Goal: Transaction & Acquisition: Purchase product/service

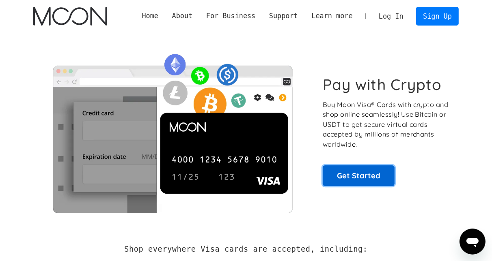
click at [345, 173] on link "Get Started" at bounding box center [359, 176] width 72 height 20
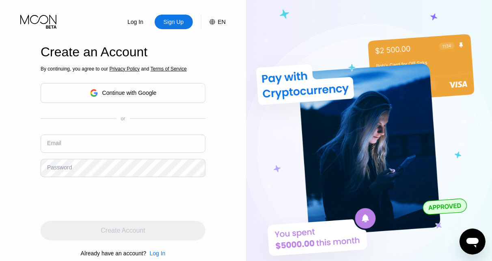
click at [149, 88] on div "Continue with Google" at bounding box center [123, 93] width 67 height 13
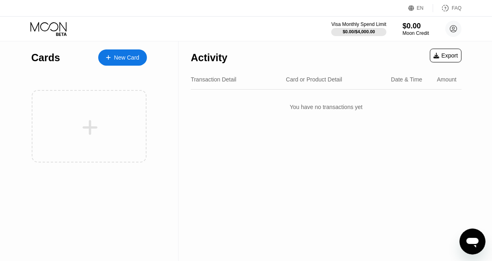
scroll to position [16, 0]
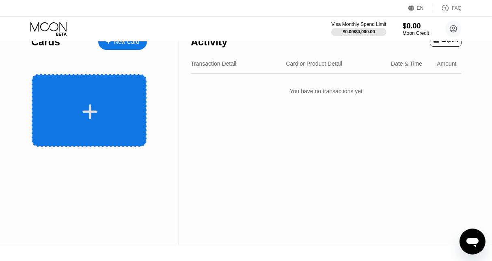
click at [95, 107] on icon at bounding box center [90, 112] width 16 height 18
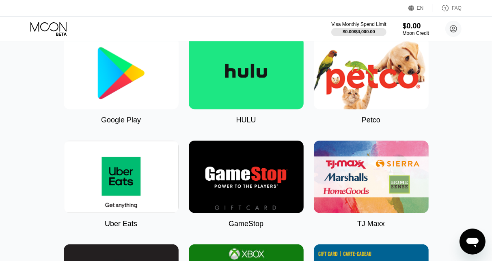
scroll to position [548, 0]
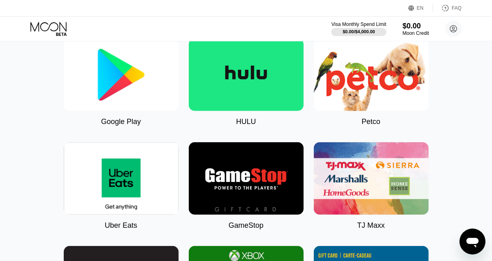
click at [117, 102] on img at bounding box center [121, 75] width 115 height 73
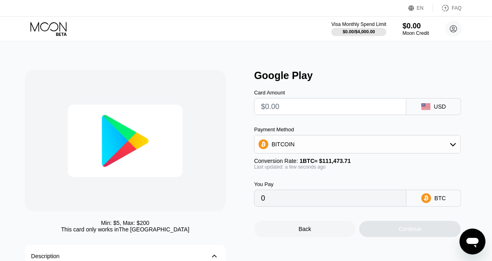
click at [321, 103] on input "text" at bounding box center [330, 107] width 138 height 16
type input "$2"
type input "0.00001795"
type input "$25"
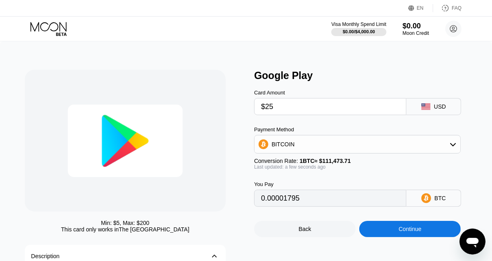
type input "0.00022427"
type input "$2"
type input "0.00001795"
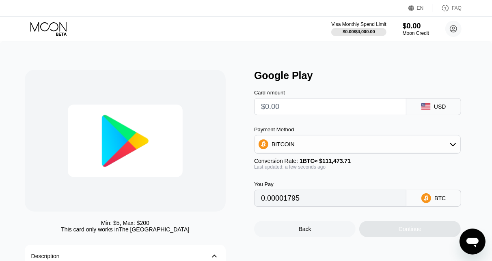
type input "0"
type input "$2"
type input "0.00001795"
type input "$20"
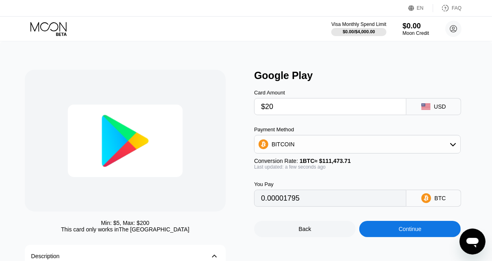
type input "0.00017942"
type input "$200"
type input "0.00179415"
type input "$2000"
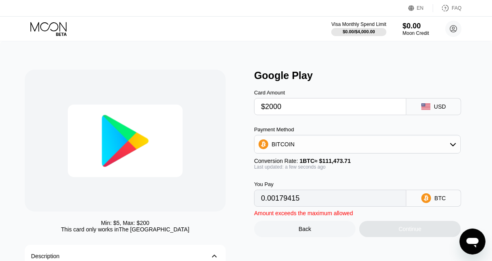
type input "0.01794146"
type input "$200"
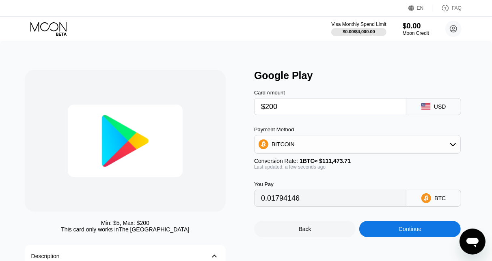
type input "0.00179415"
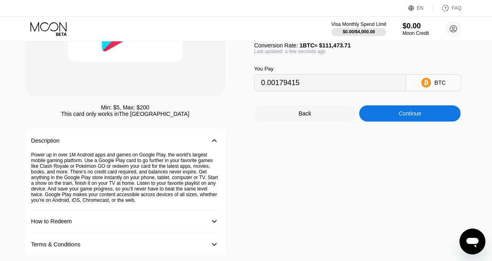
scroll to position [115, 0]
click at [380, 120] on div "Continue" at bounding box center [409, 114] width 101 height 16
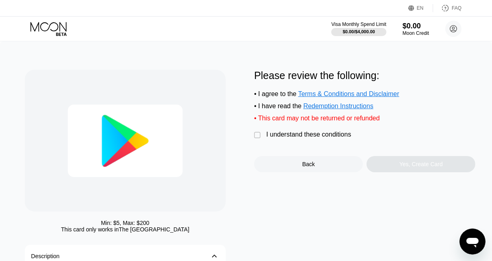
click at [256, 135] on div "" at bounding box center [258, 136] width 8 height 8
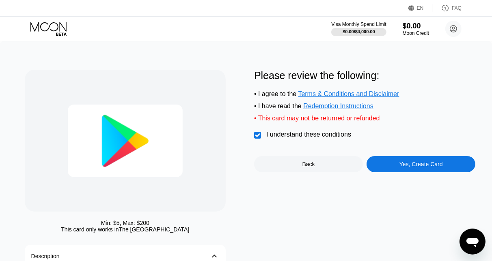
click at [408, 167] on div "Yes, Create Card" at bounding box center [420, 164] width 43 height 6
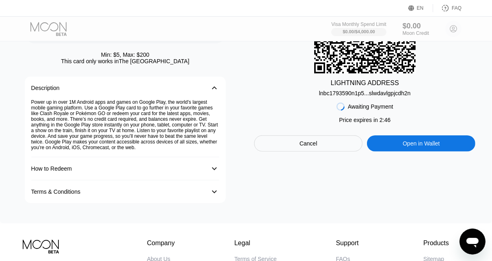
scroll to position [252, 0]
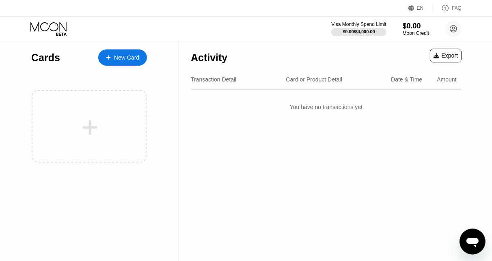
click at [133, 51] on div "New Card" at bounding box center [122, 58] width 49 height 16
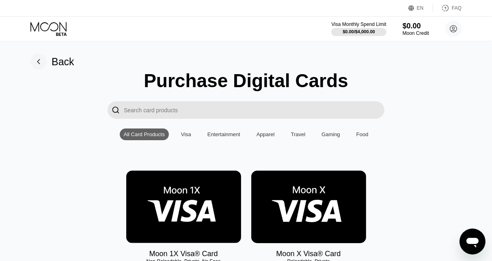
click at [182, 134] on div "Visa" at bounding box center [186, 135] width 10 height 6
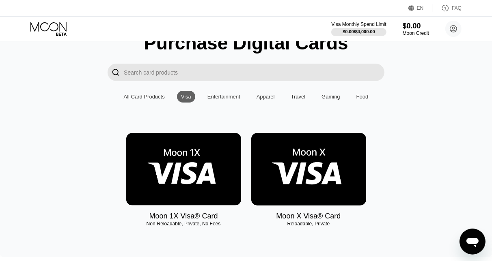
scroll to position [37, 0]
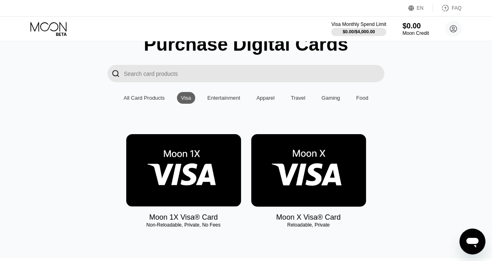
click at [300, 99] on div "Travel" at bounding box center [298, 98] width 15 height 6
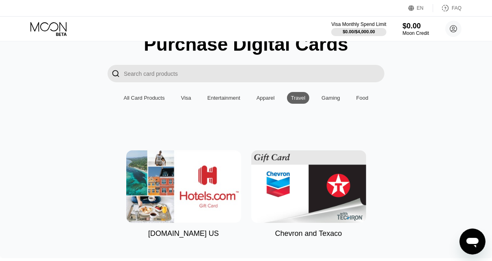
click at [156, 104] on div "Purchase Digital Cards  All Card Products Visa Entertainment Apparel Travel Ga…" at bounding box center [246, 135] width 468 height 205
click at [150, 99] on div "All Card Products" at bounding box center [144, 98] width 41 height 6
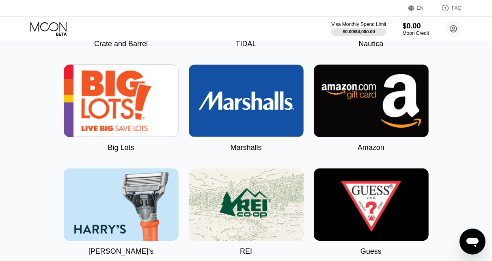
scroll to position [1654, 0]
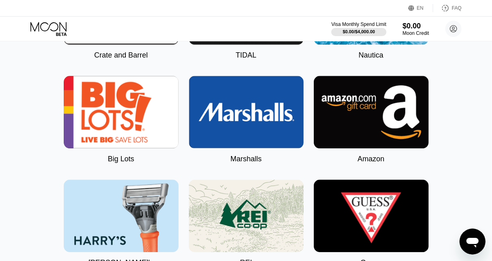
click at [365, 119] on img at bounding box center [371, 112] width 115 height 73
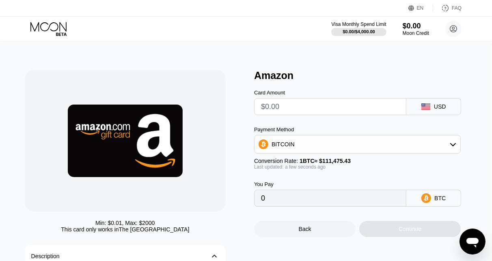
click at [280, 166] on div "Last updated: a few seconds ago" at bounding box center [357, 167] width 207 height 6
drag, startPoint x: 280, startPoint y: 166, endPoint x: 301, endPoint y: 166, distance: 21.5
click at [301, 166] on div "Last updated: a few seconds ago" at bounding box center [357, 167] width 207 height 6
click at [371, 163] on div "Conversion Rate: 1 BTC ≈ $111,475.43" at bounding box center [357, 161] width 207 height 6
click at [291, 111] on input "text" at bounding box center [330, 107] width 138 height 16
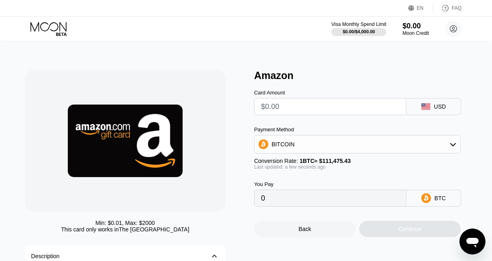
type input "$2"
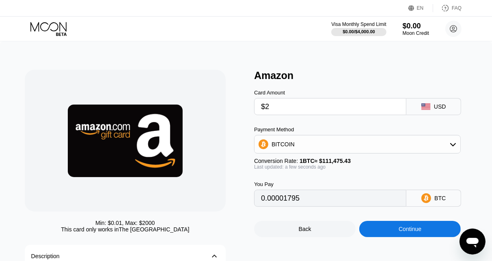
type input "0.00001795"
click at [291, 111] on input "$2" at bounding box center [330, 107] width 138 height 16
type input "$20"
type input "0.00017942"
type input "$200"
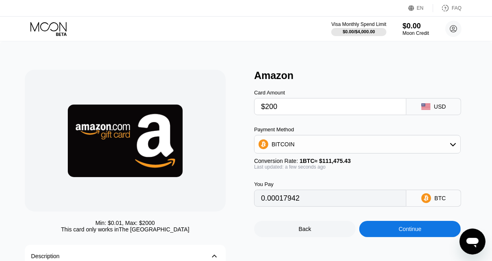
type input "0.00179412"
type input "$2000"
type input "0.01794118"
type input "$200"
type input "0.00179412"
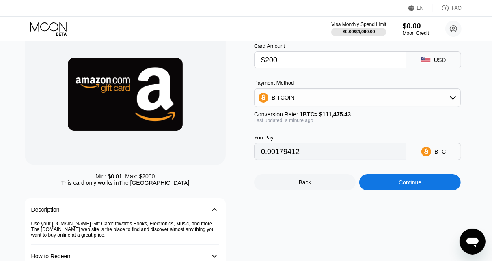
scroll to position [49, 0]
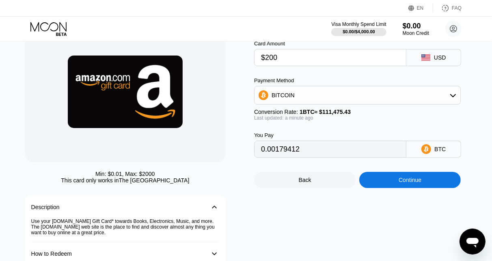
click at [380, 177] on div "Continue" at bounding box center [409, 180] width 101 height 16
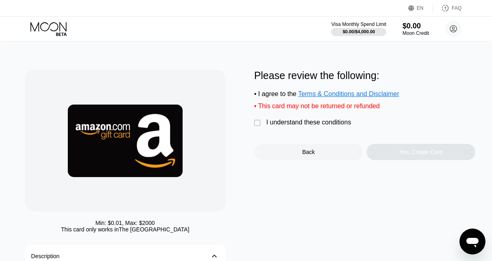
click at [259, 123] on div "" at bounding box center [258, 123] width 8 height 8
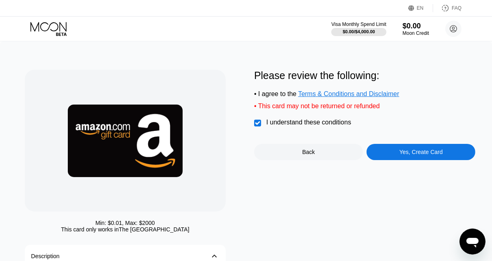
click at [425, 157] on div "Yes, Create Card" at bounding box center [421, 152] width 109 height 16
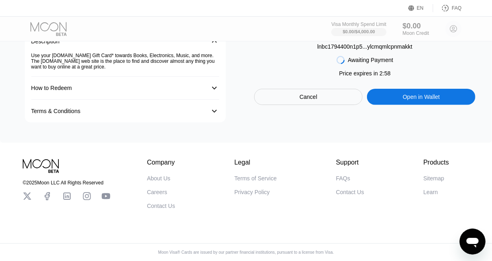
scroll to position [217, 0]
click at [421, 101] on div "Open in Wallet" at bounding box center [421, 97] width 108 height 16
click at [401, 93] on div "Open in Wallet" at bounding box center [421, 97] width 108 height 16
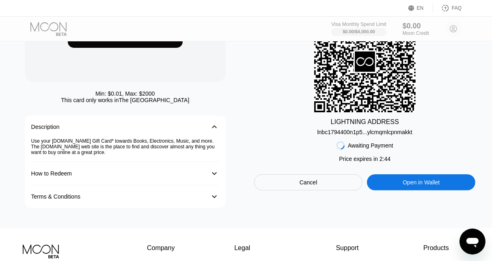
scroll to position [127, 0]
